Goal: Information Seeking & Learning: Check status

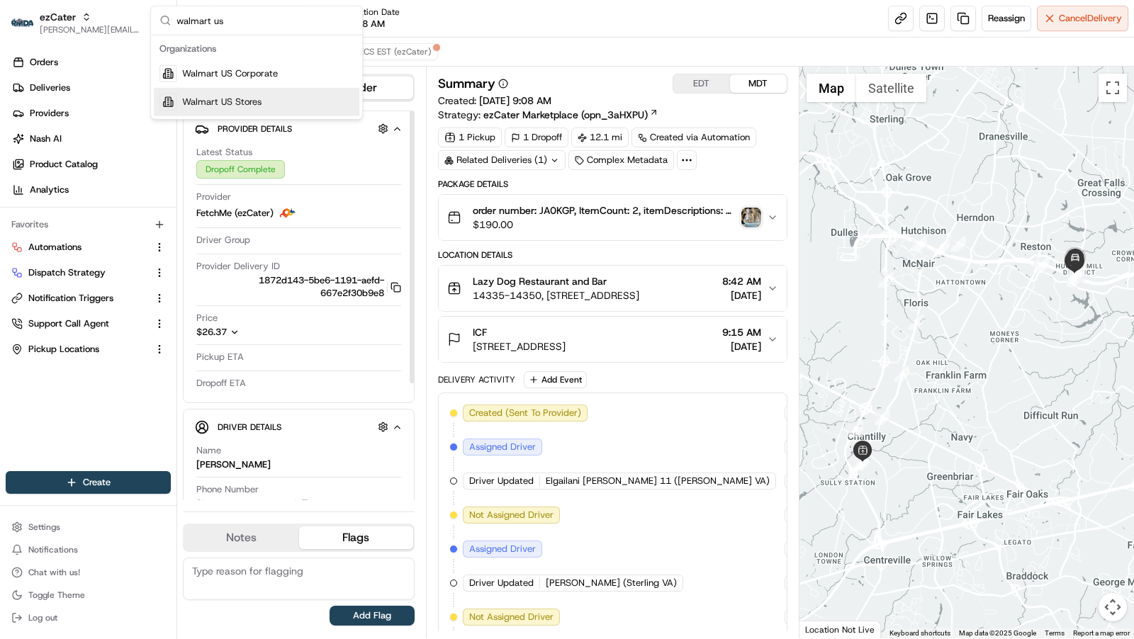
type input "walmart us"
click at [288, 106] on div "Walmart US Stores" at bounding box center [256, 102] width 205 height 28
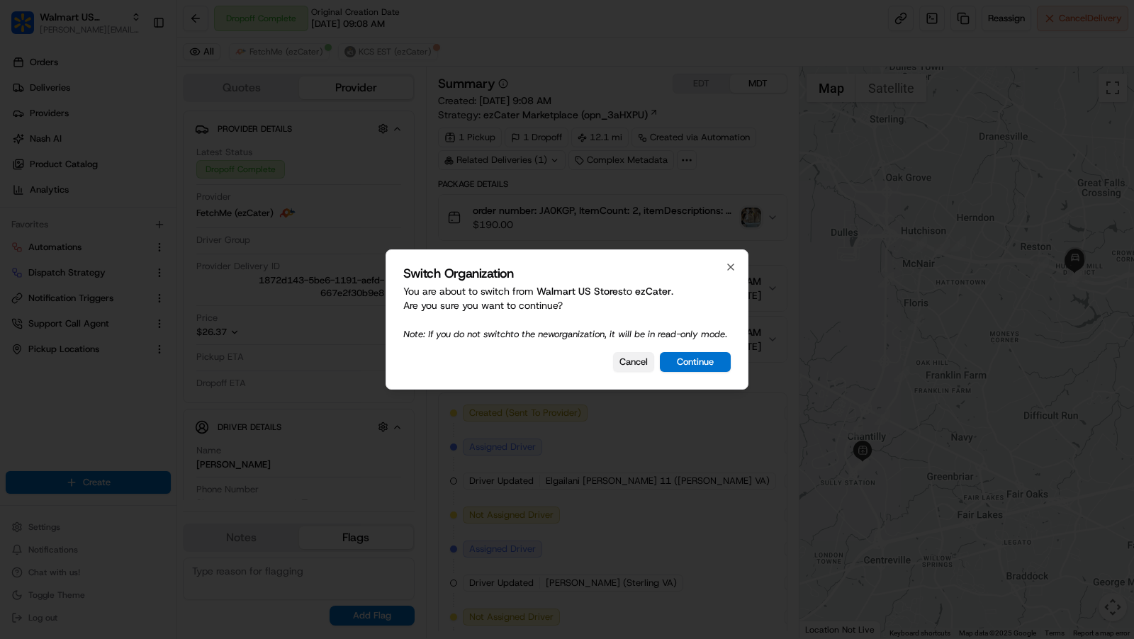
click at [640, 371] on button "Cancel" at bounding box center [633, 362] width 41 height 20
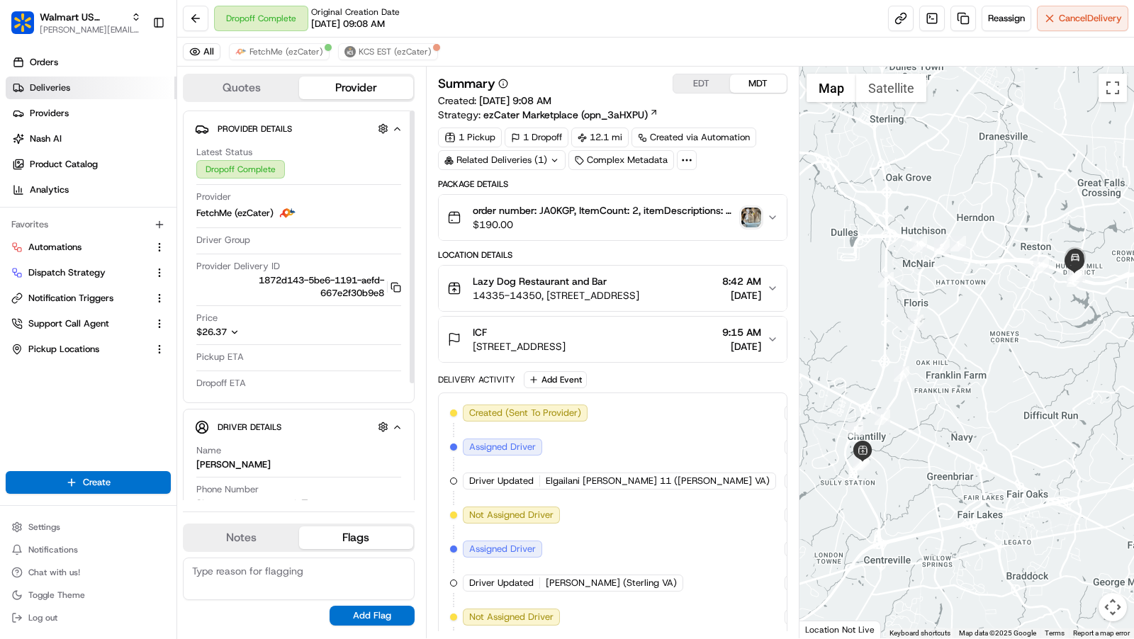
click at [60, 87] on span "Deliveries" at bounding box center [50, 87] width 40 height 13
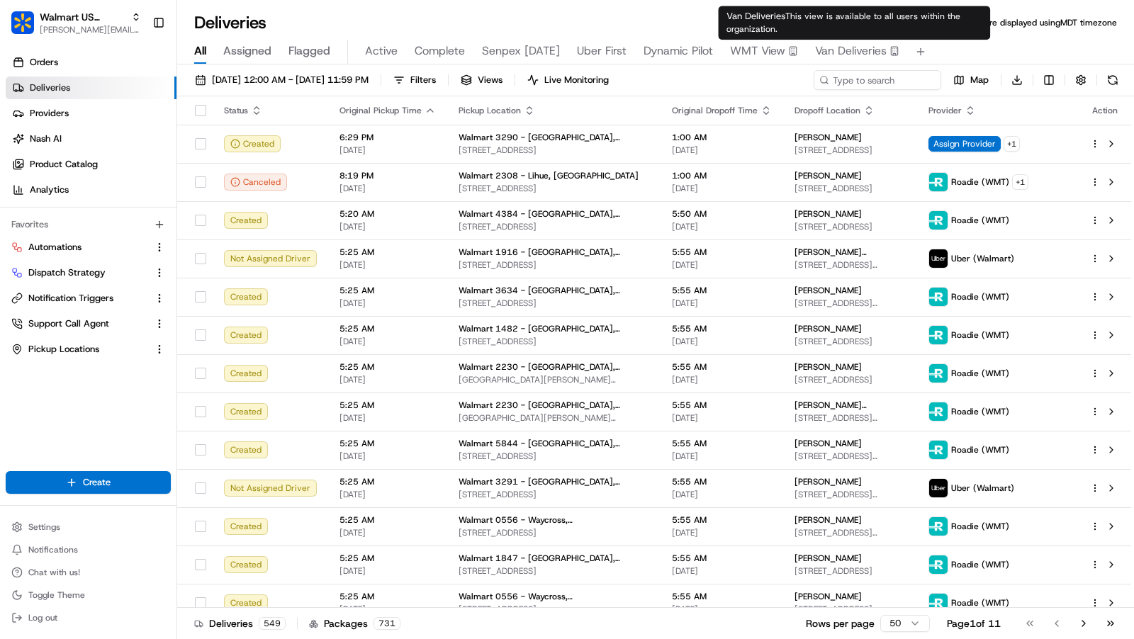
click at [824, 55] on span "Van Deliveries" at bounding box center [851, 51] width 72 height 17
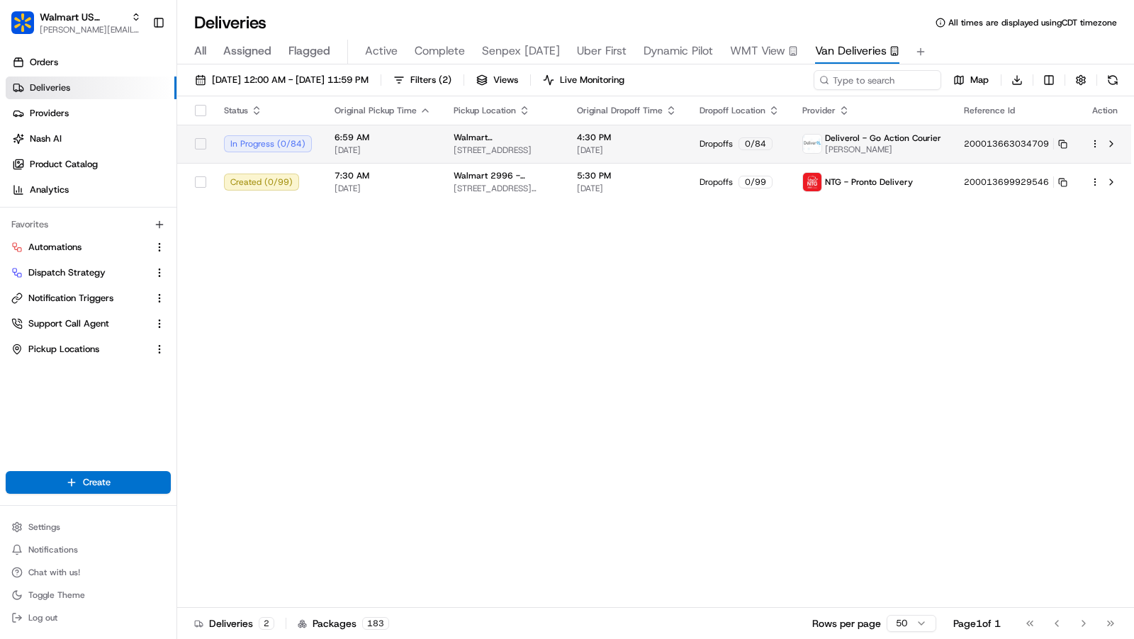
click at [721, 132] on td "Dropoffs 0 / 84" at bounding box center [739, 144] width 103 height 38
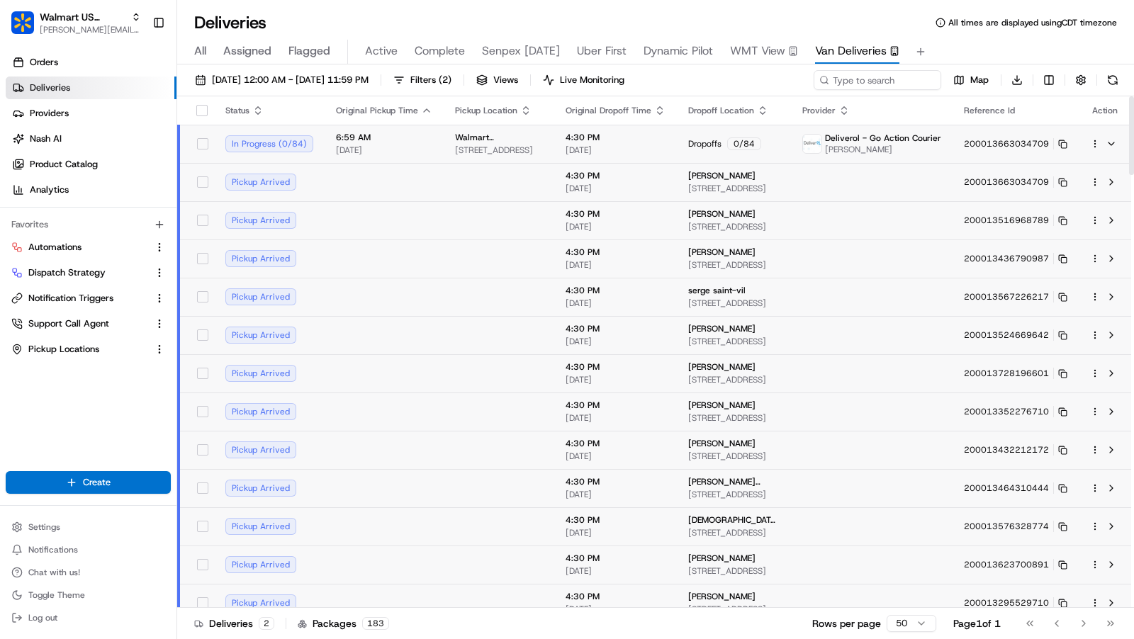
click at [719, 138] on div "Dropoffs 0 / 84" at bounding box center [733, 143] width 91 height 13
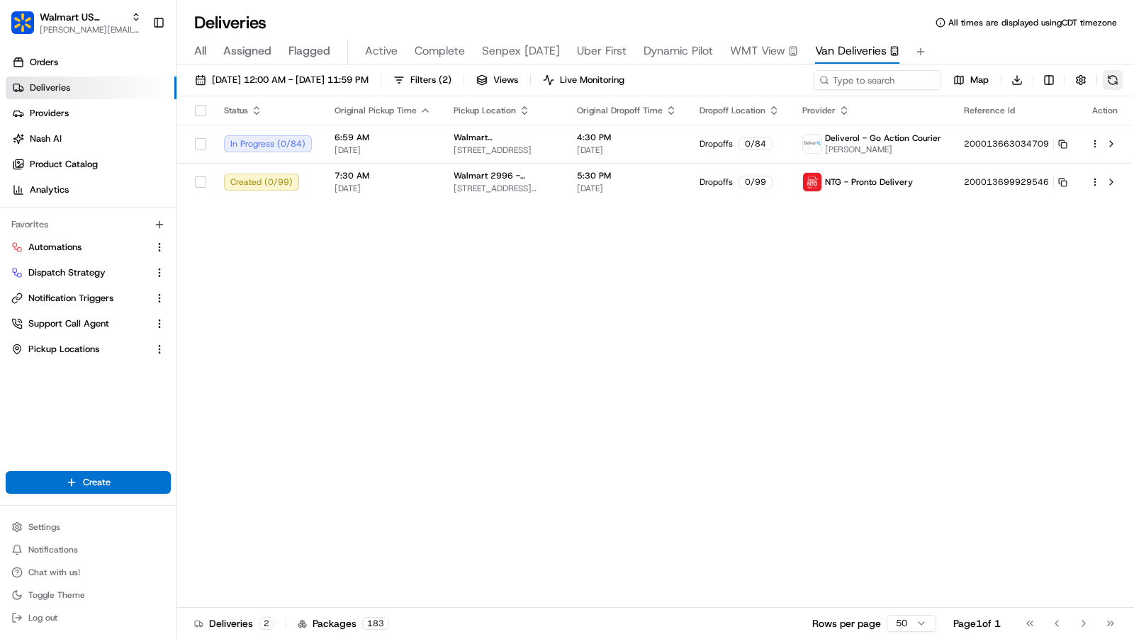
click at [1112, 78] on button at bounding box center [1112, 80] width 20 height 20
click at [909, 141] on span "Deliverol - Go Action Courier" at bounding box center [883, 137] width 116 height 11
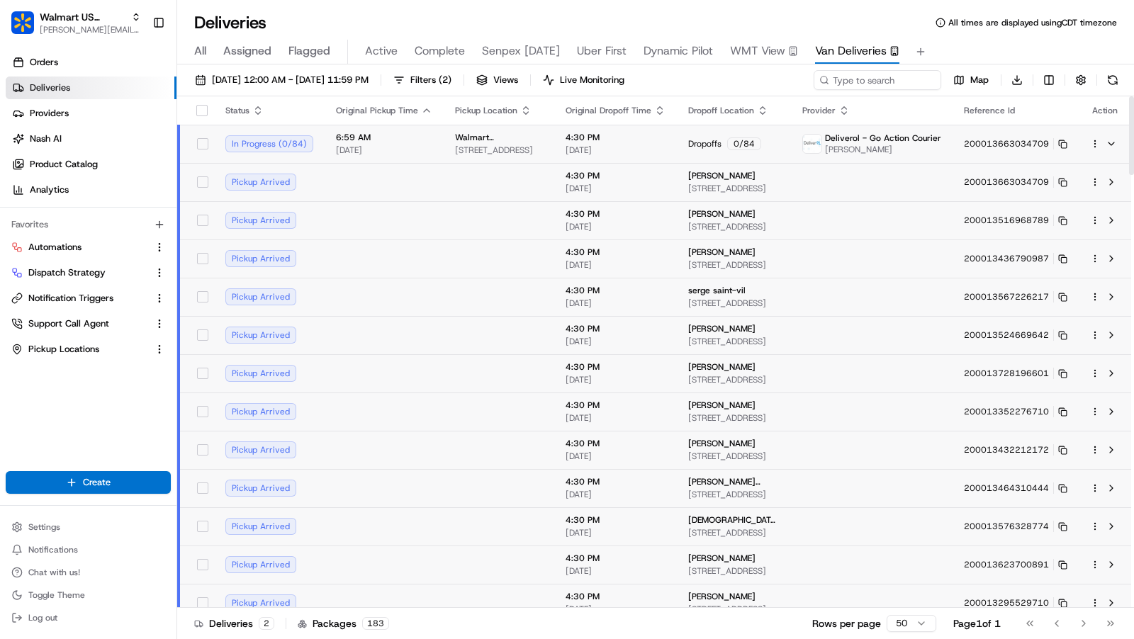
click at [750, 186] on span "1421 NW 196th St, Miami, FL 33169, US" at bounding box center [733, 188] width 91 height 11
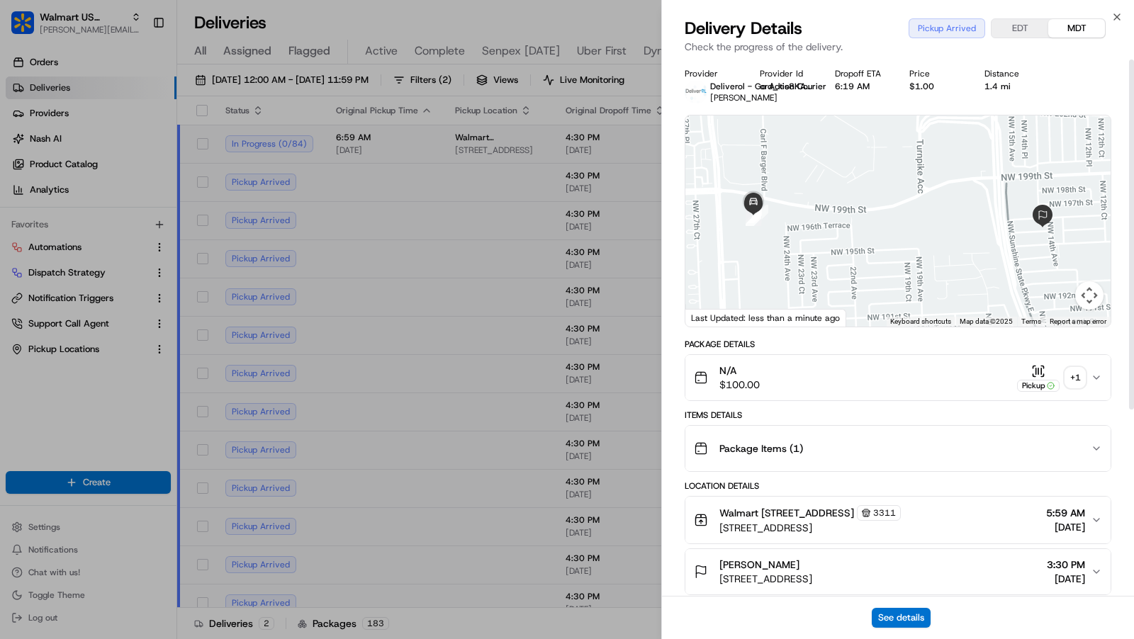
click at [1117, 24] on div "Delivery Details Pickup Arrived EDT MDT Check the progress of the delivery." at bounding box center [898, 38] width 472 height 43
click at [1117, 20] on icon "button" at bounding box center [1116, 16] width 11 height 11
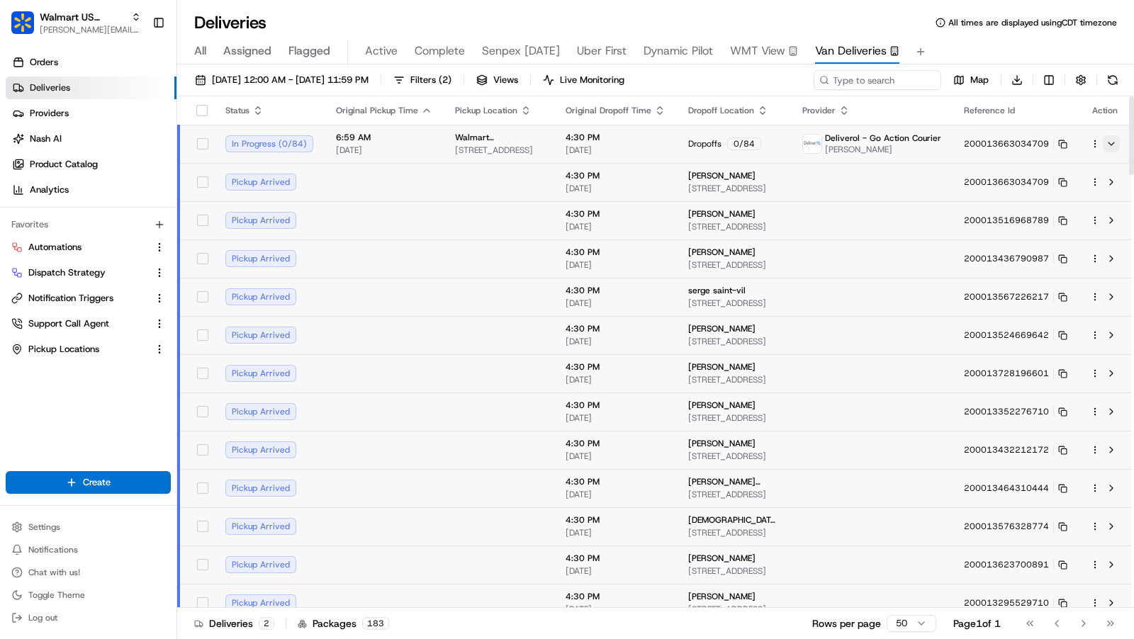
click at [1113, 148] on button at bounding box center [1110, 143] width 17 height 17
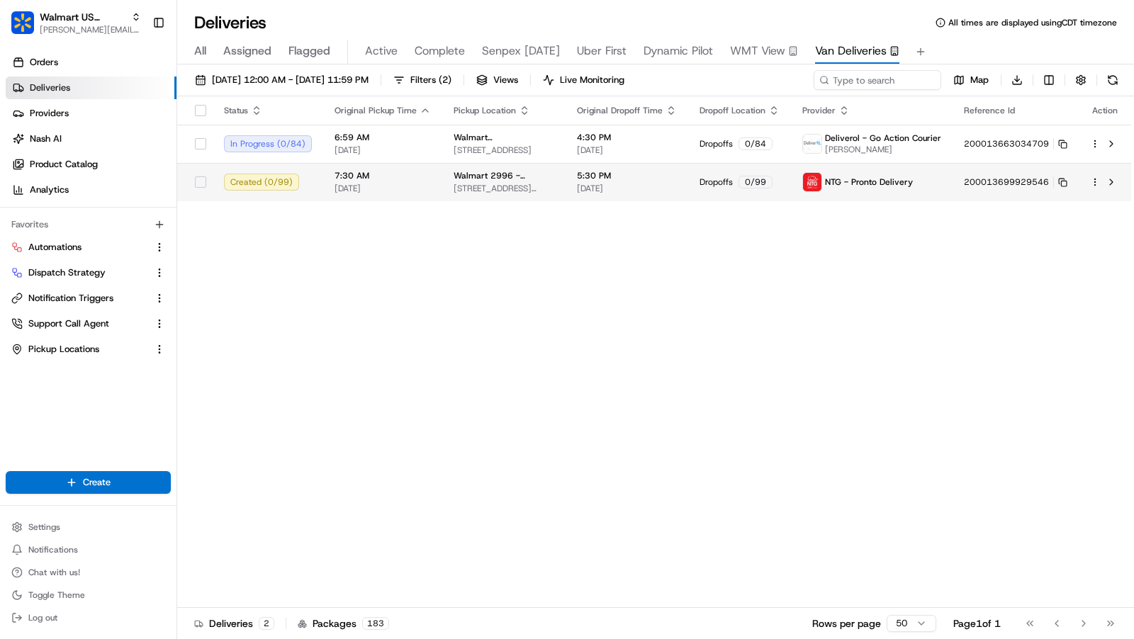
click at [641, 195] on td "5:30 PM 08/22/2025" at bounding box center [626, 182] width 123 height 38
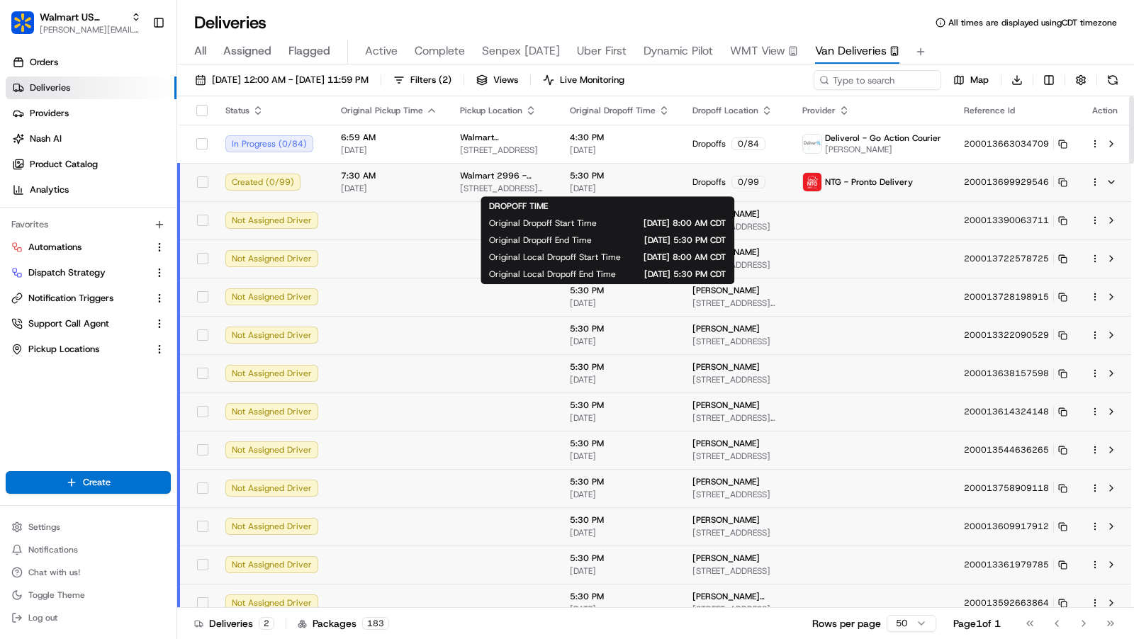
click at [644, 180] on span "5:30 PM" at bounding box center [620, 175] width 100 height 11
